Goal: Book appointment/travel/reservation

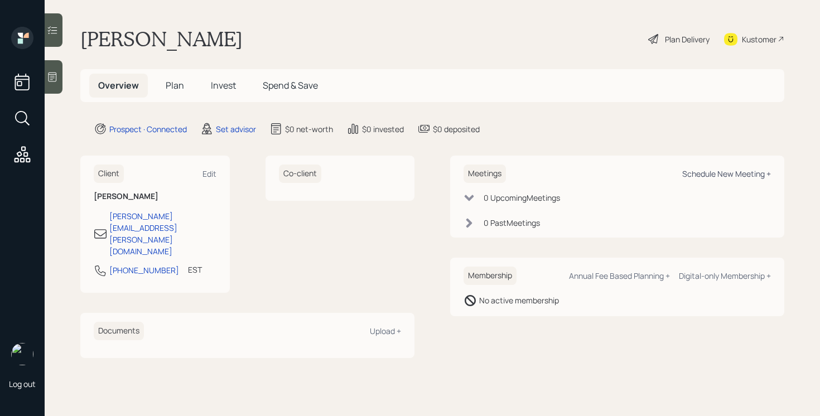
click at [694, 175] on div "Schedule New Meeting +" at bounding box center [726, 173] width 89 height 11
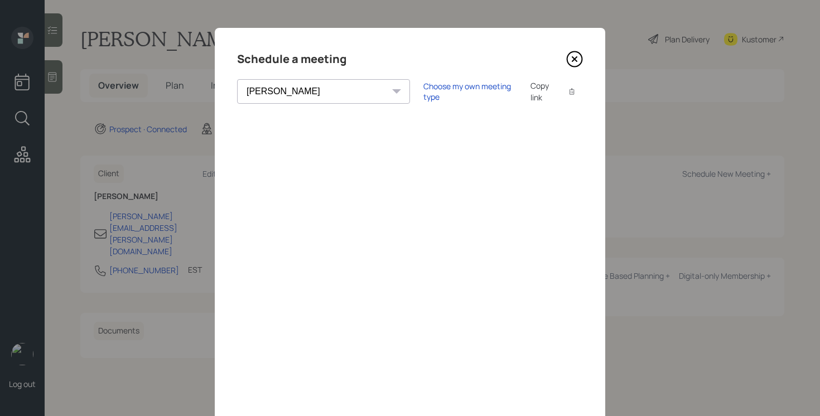
click at [305, 94] on select "[PERSON_NAME] [PERSON_NAME] [PERSON_NAME] [PERSON_NAME] [PERSON_NAME] [PERSON_N…" at bounding box center [323, 91] width 173 height 25
select select "205a2f49-d305-4782-8e90-e36bafbe5565"
click at [237, 79] on select "[PERSON_NAME] [PERSON_NAME] [PERSON_NAME] [PERSON_NAME] [PERSON_NAME] [PERSON_N…" at bounding box center [323, 91] width 173 height 25
click at [573, 61] on icon at bounding box center [574, 59] width 17 height 17
